Goal: Task Accomplishment & Management: Manage account settings

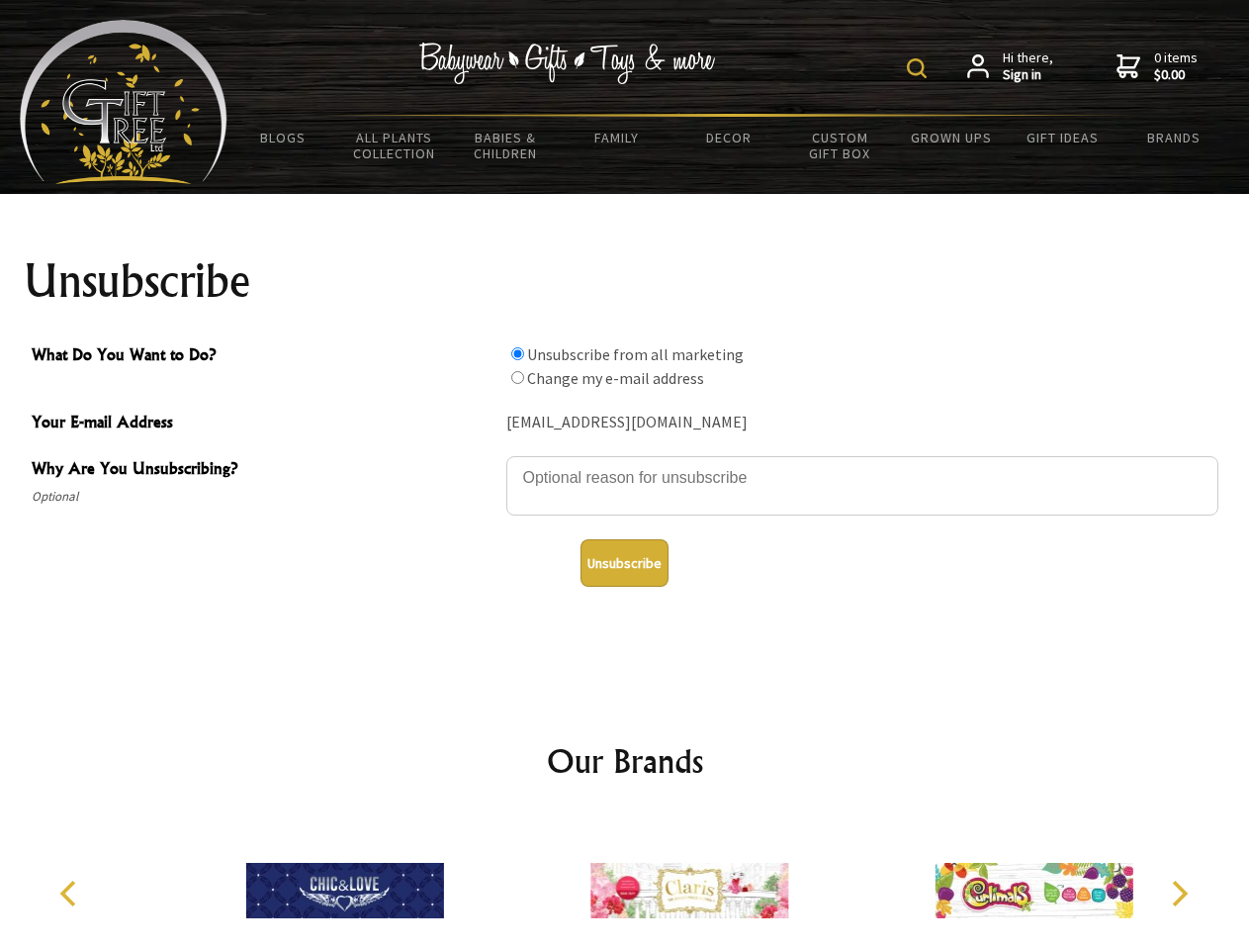
click at [920, 68] on img at bounding box center [917, 68] width 20 height 20
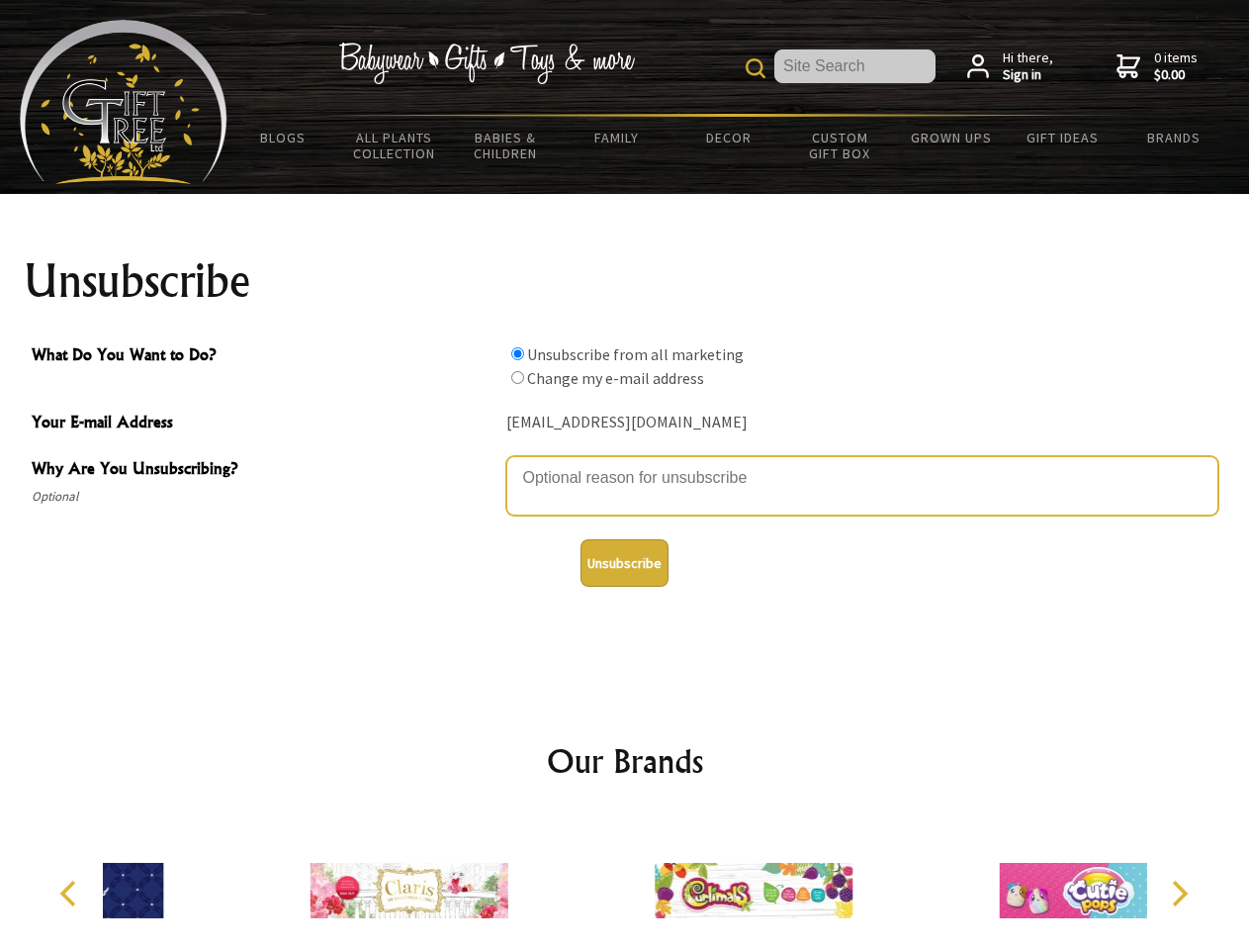
click at [625, 463] on textarea "Why Are You Unsubscribing?" at bounding box center [862, 485] width 712 height 59
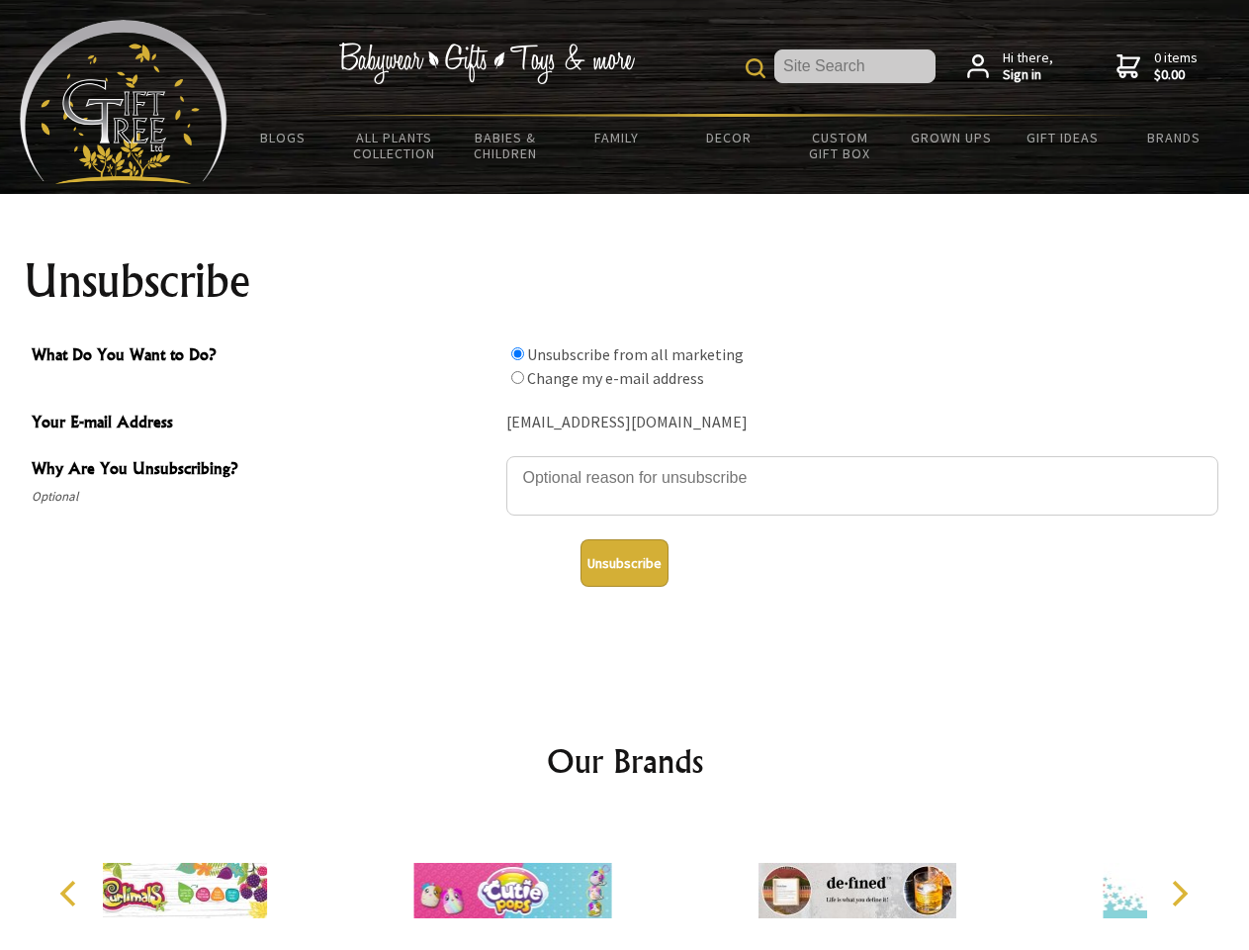
click at [517, 353] on input "What Do You Want to Do?" at bounding box center [517, 353] width 13 height 13
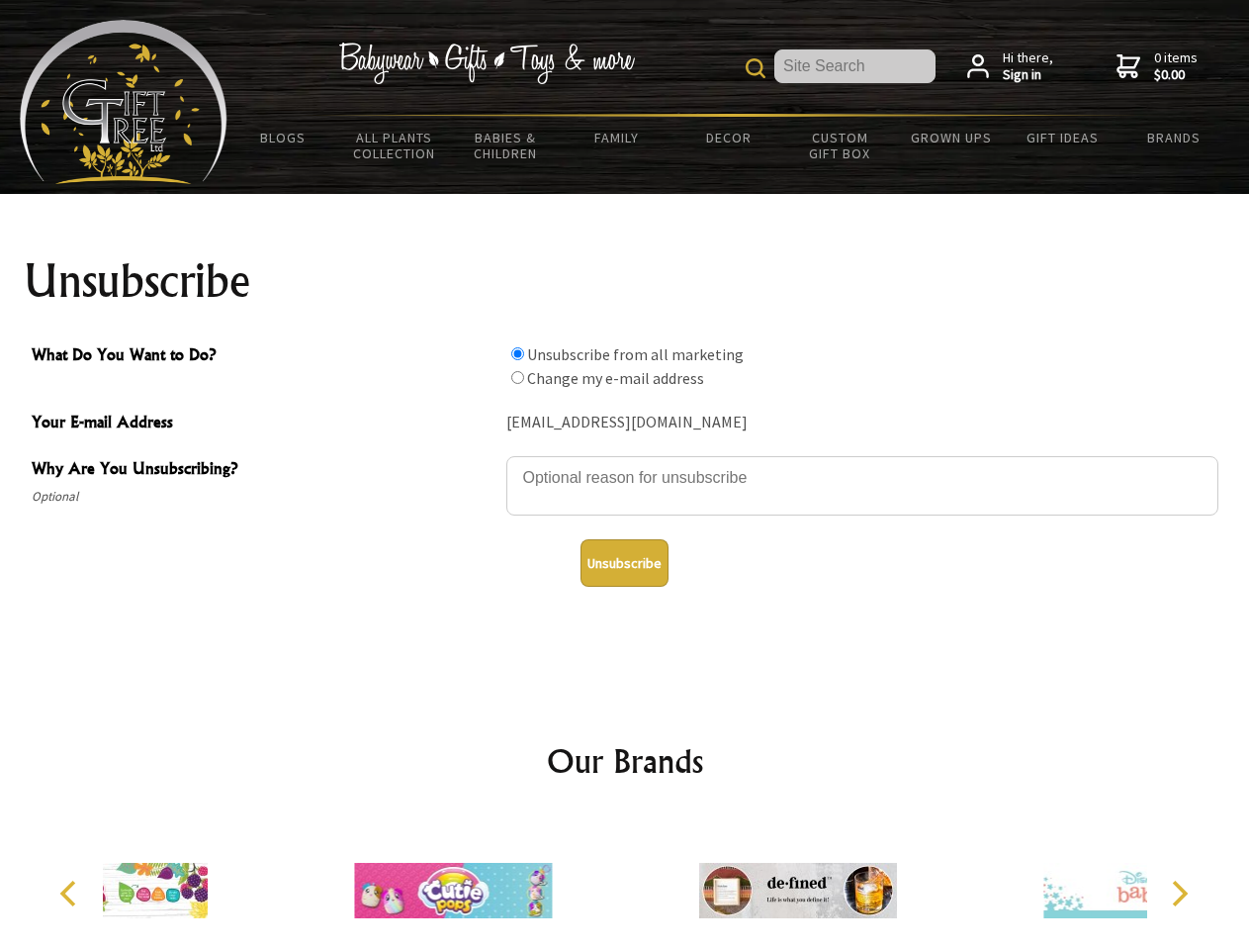
click at [517, 377] on input "What Do You Want to Do?" at bounding box center [517, 377] width 13 height 13
radio input "true"
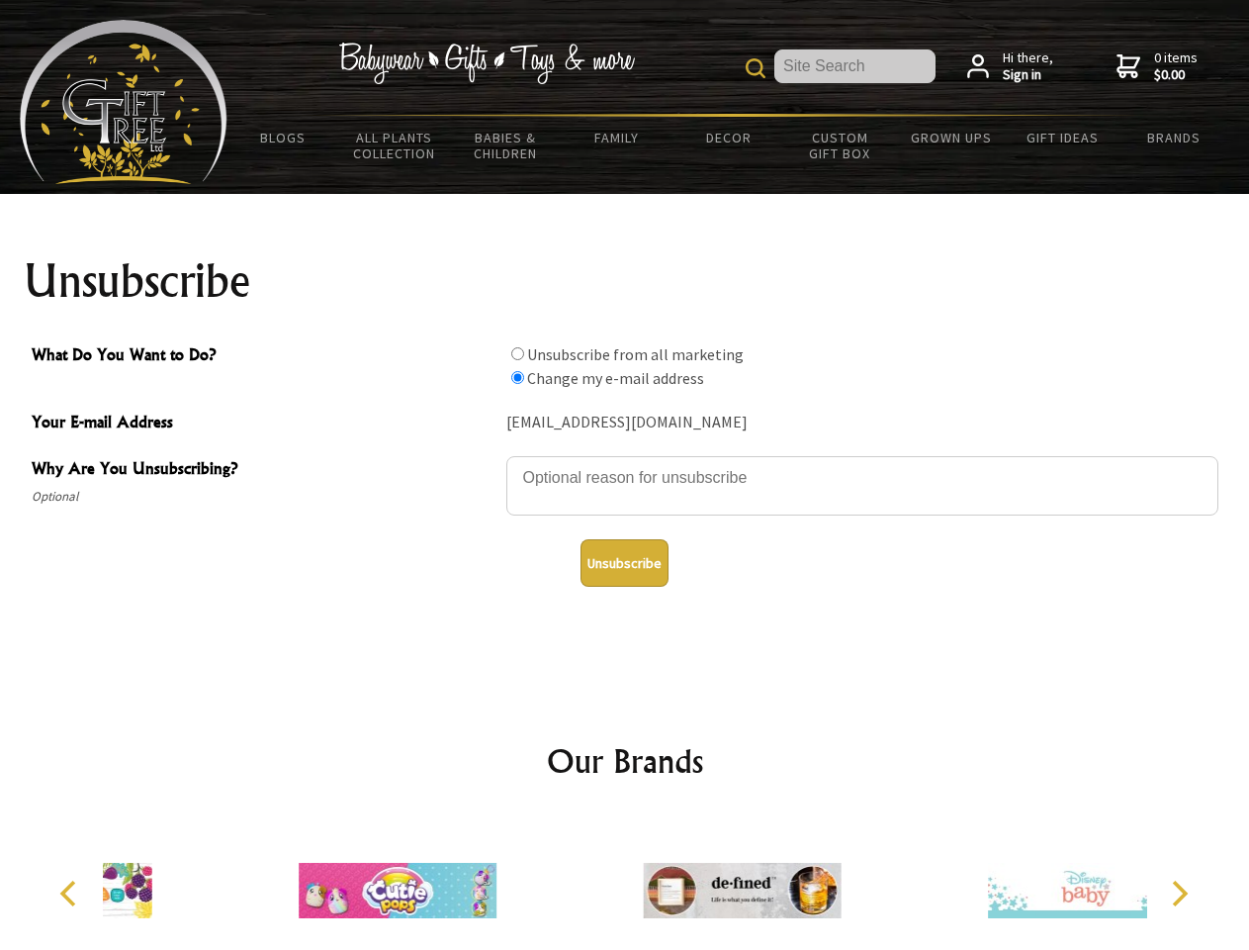
click at [624, 563] on button "Unsubscribe" at bounding box center [625, 562] width 88 height 47
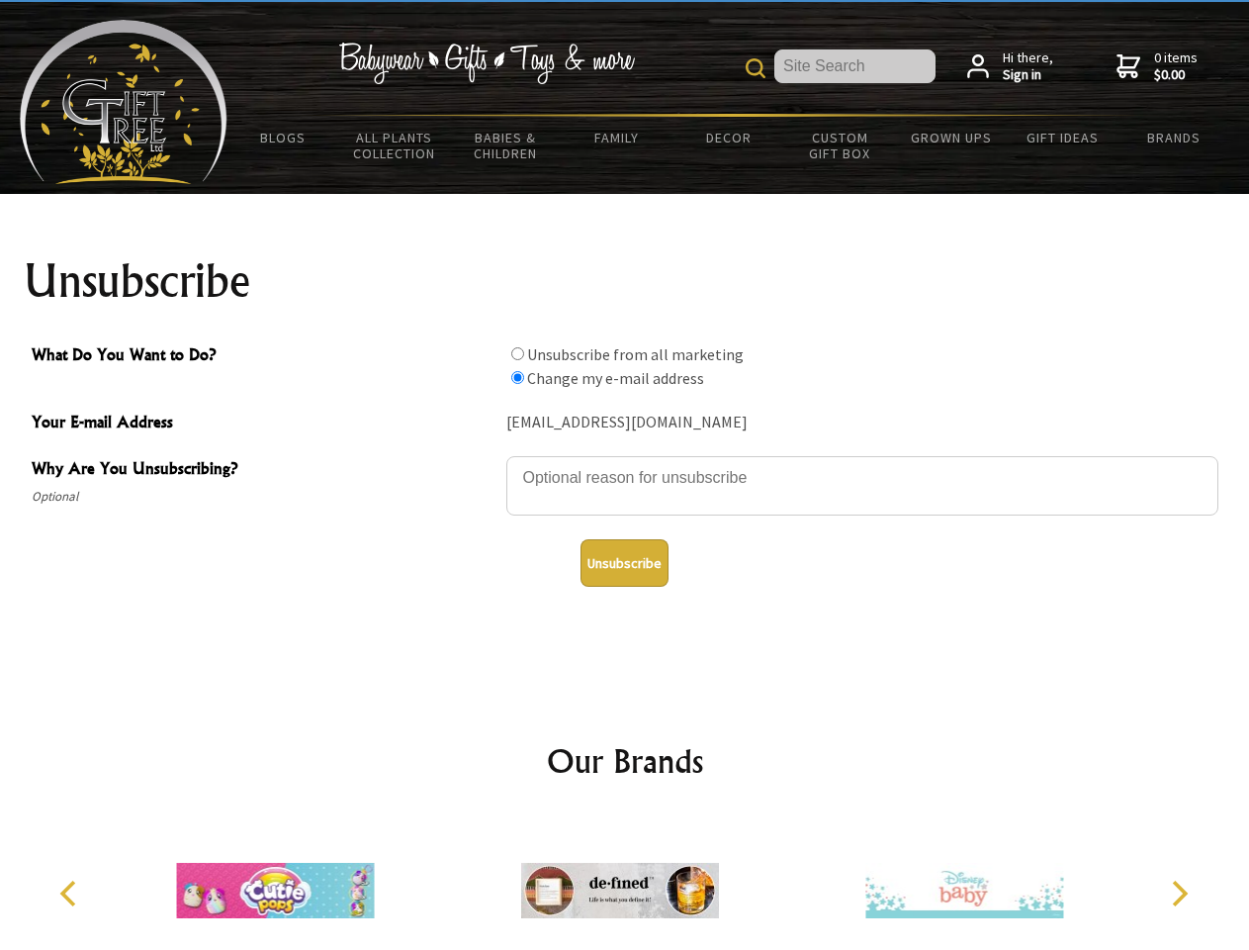
click at [625, 882] on img at bounding box center [620, 890] width 198 height 148
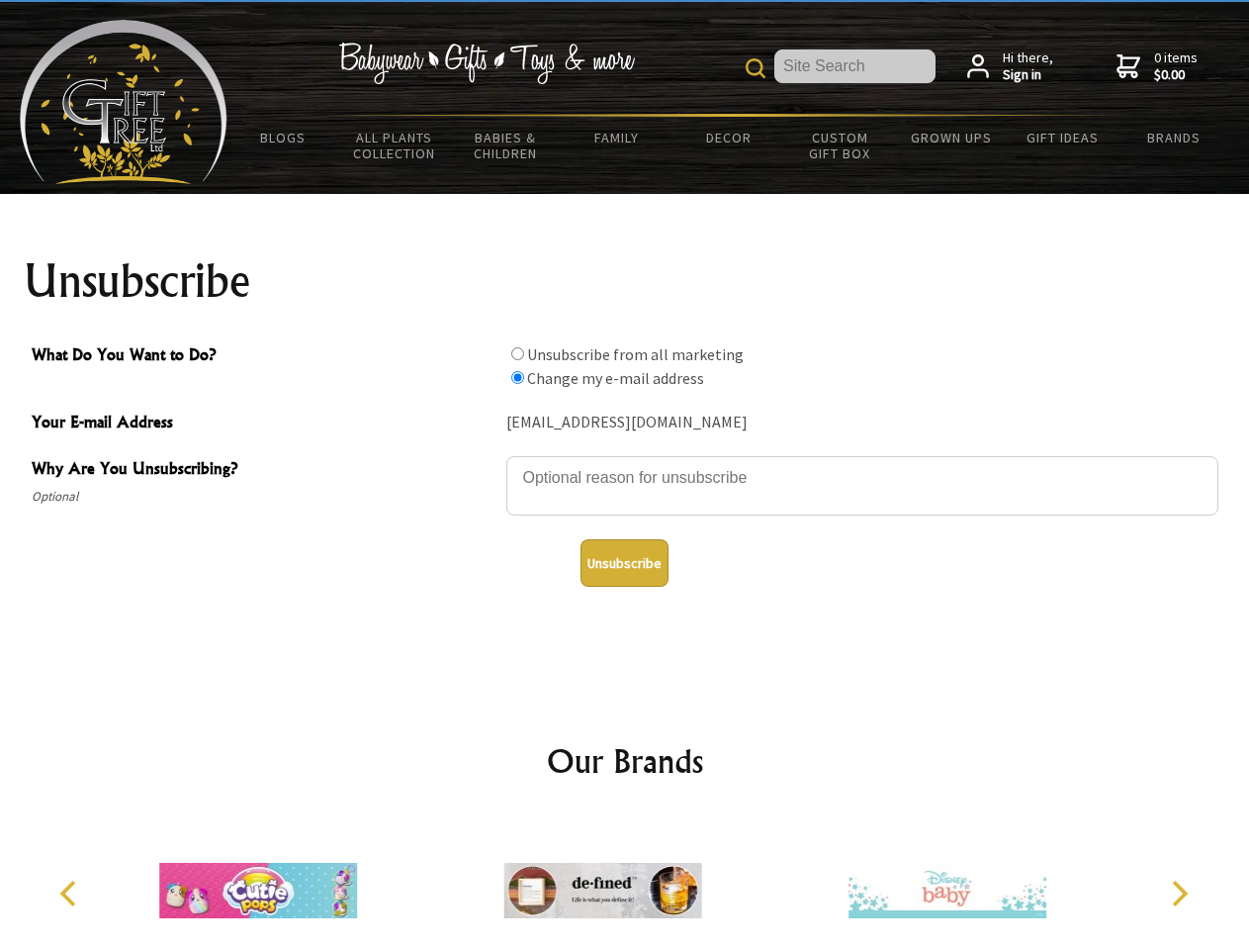
click at [71, 893] on icon "Previous" at bounding box center [70, 893] width 26 height 26
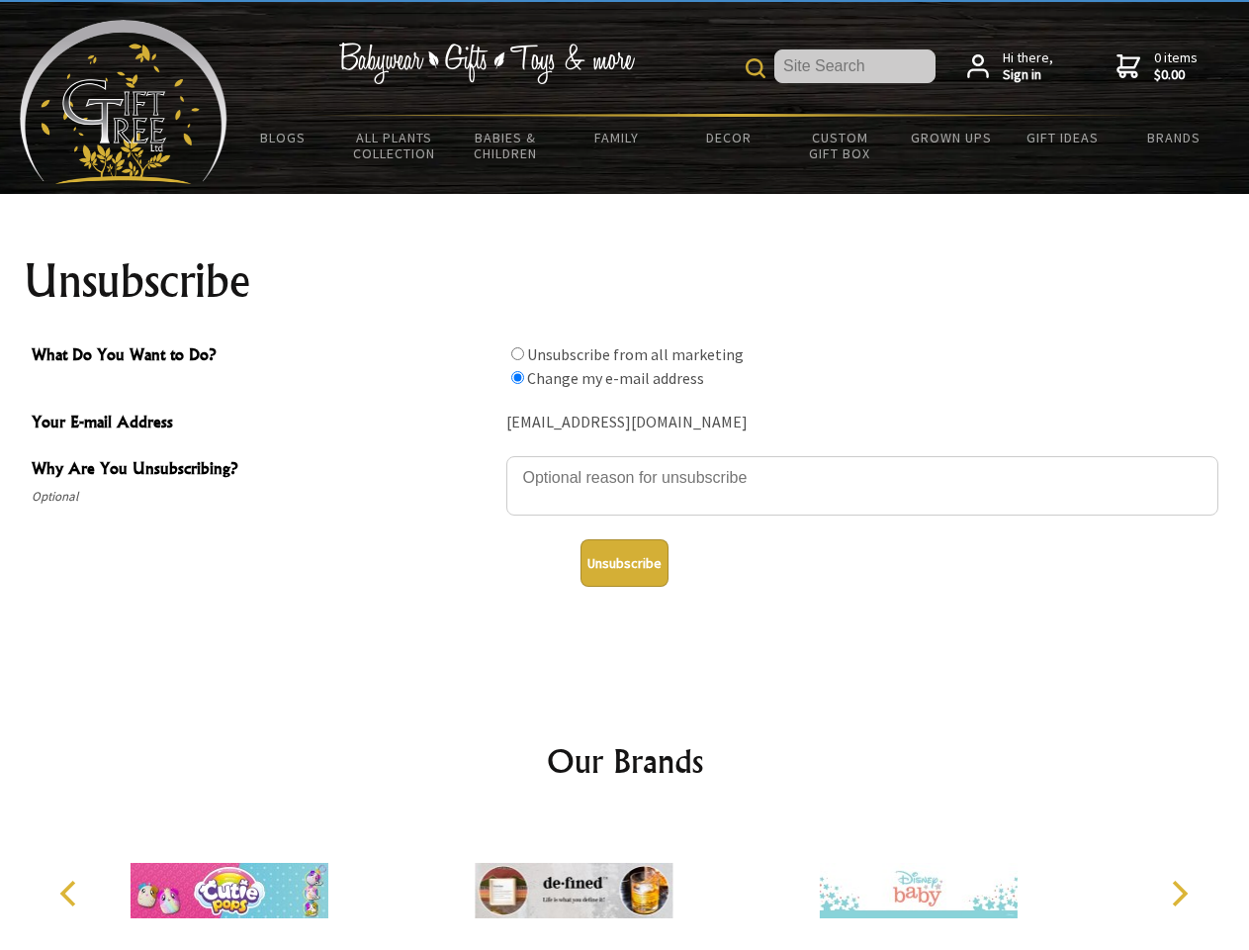
click at [1179, 893] on icon "Next" at bounding box center [1178, 893] width 26 height 26
